Goal: Check status: Check status

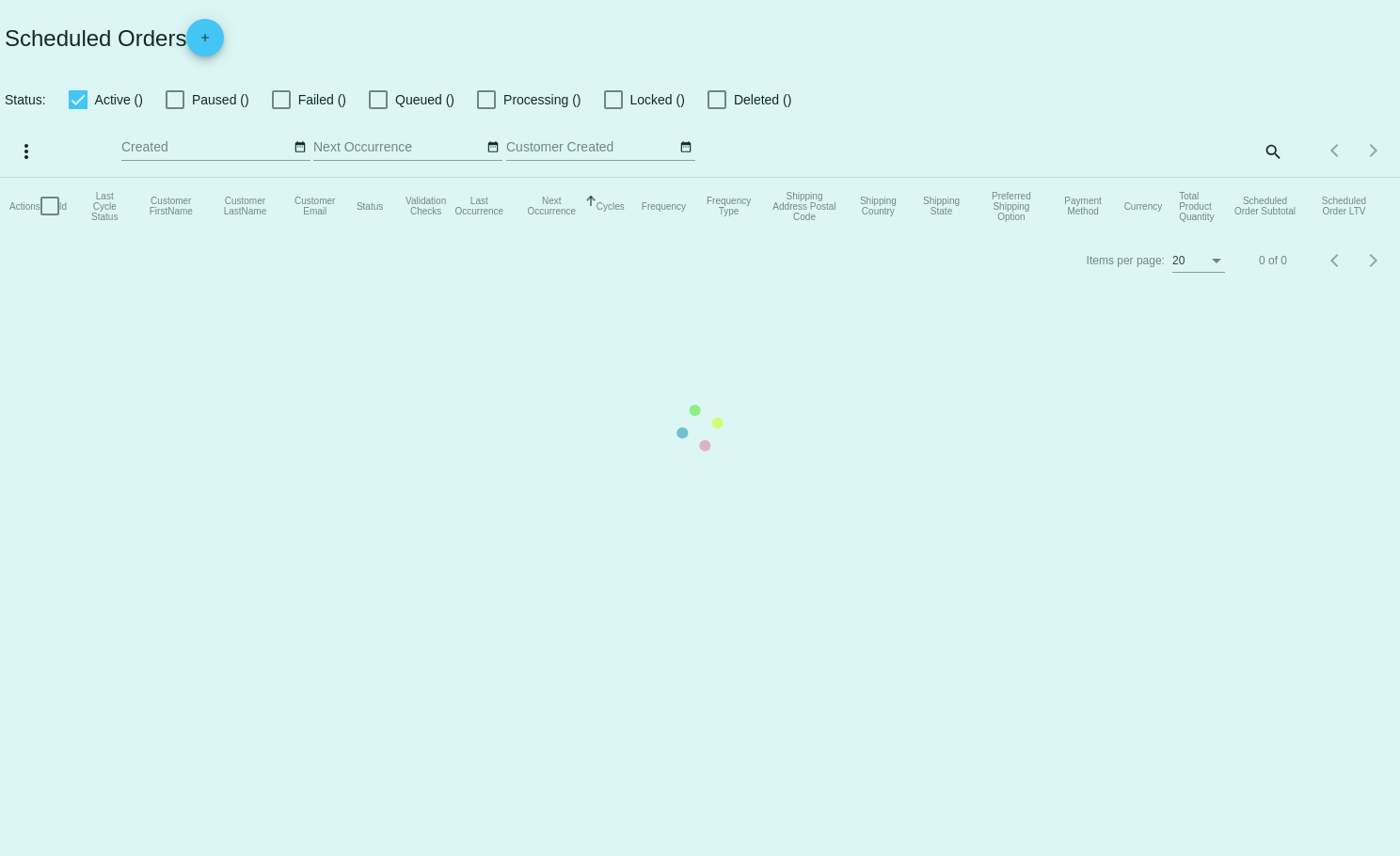
checkbox input "true"
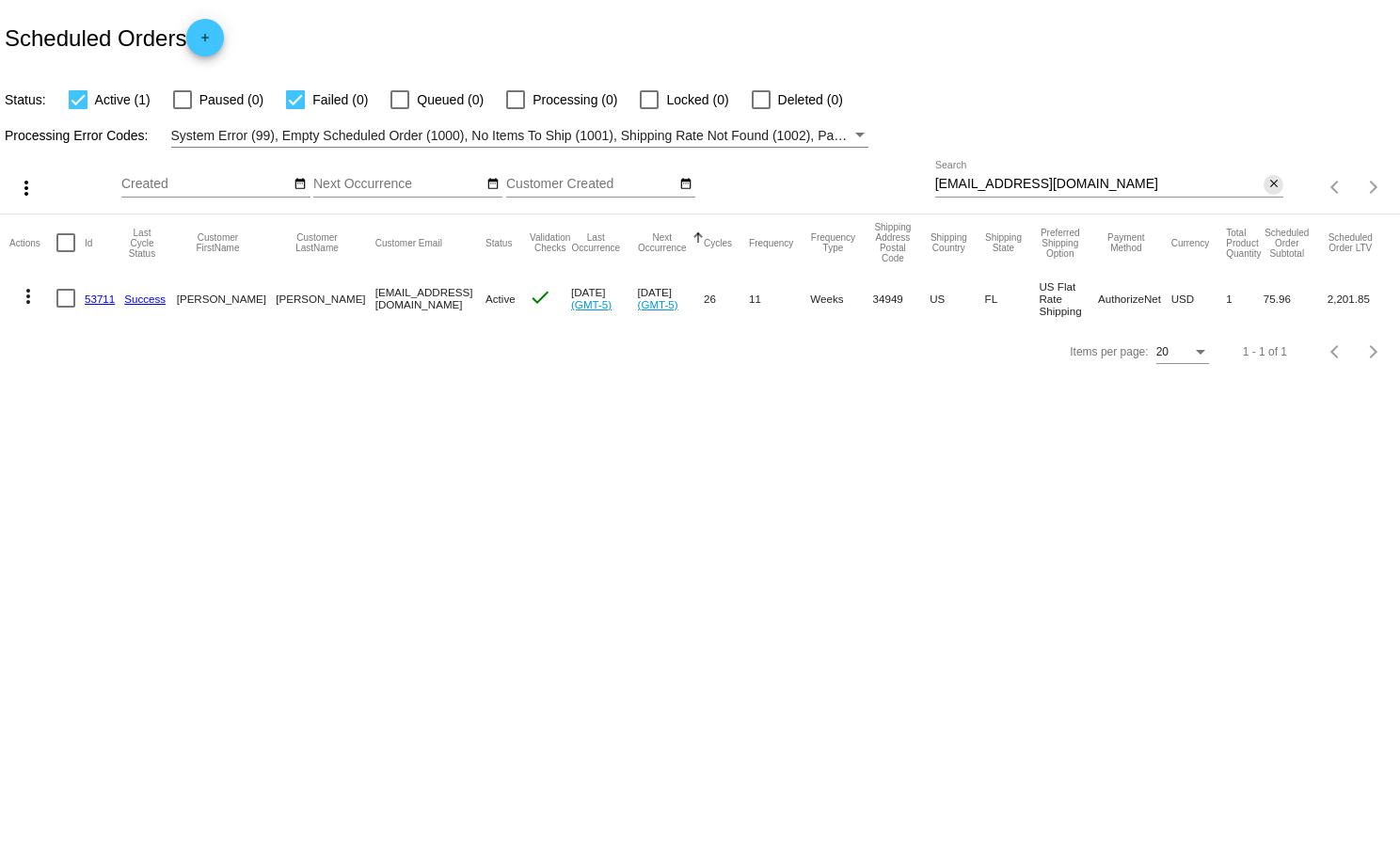
click at [1280, 183] on mat-icon "close" at bounding box center [1275, 185] width 13 height 15
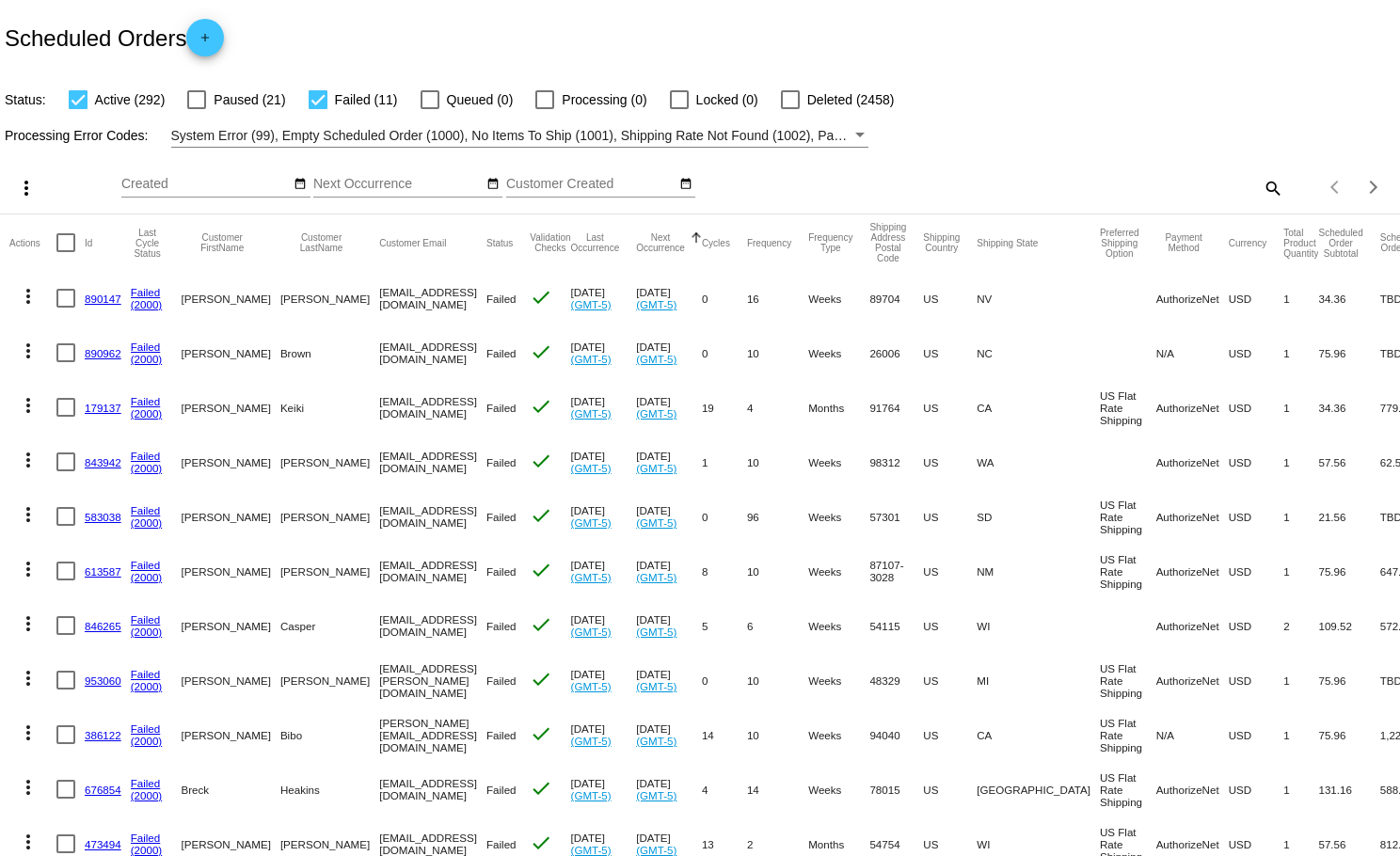
drag, startPoint x: 0, startPoint y: 0, endPoint x: 1274, endPoint y: 186, distance: 1287.5
click at [1274, 186] on mat-icon "search" at bounding box center [1273, 187] width 23 height 29
click at [1274, 186] on input "Search" at bounding box center [1110, 185] width 350 height 15
paste input "bcwinslow7239@gmail.com"
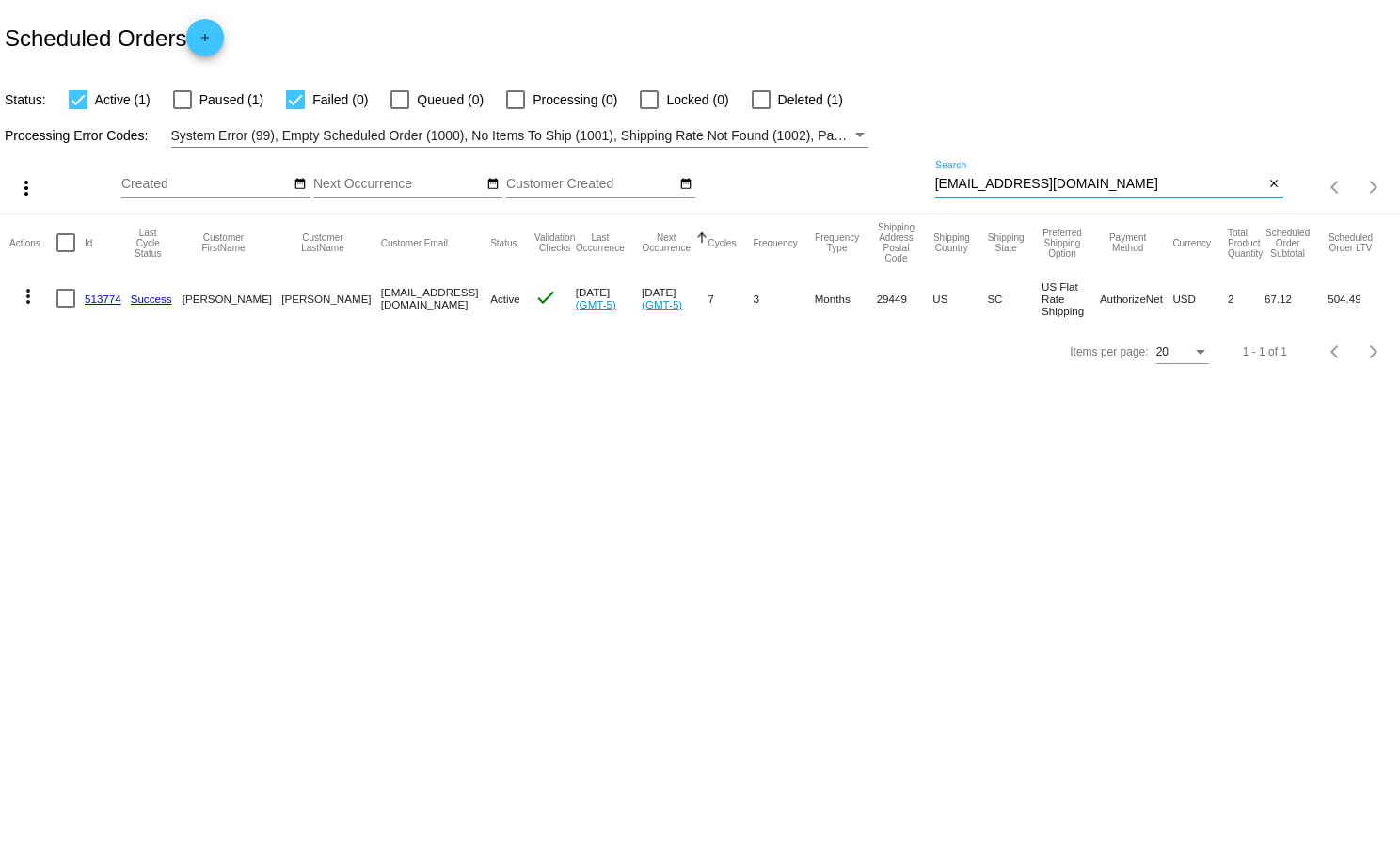
type input "bcwinslow7239@gmail.com"
